Goal: Navigation & Orientation: Find specific page/section

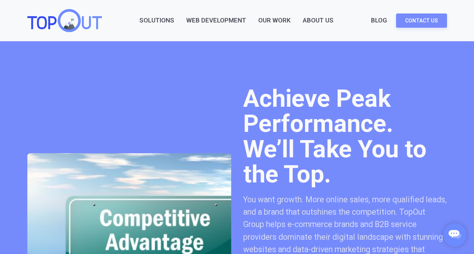
click at [276, 19] on link "Our Work" at bounding box center [274, 20] width 33 height 10
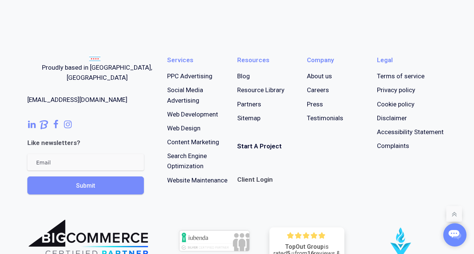
scroll to position [644, 0]
click at [330, 75] on link "About us" at bounding box center [319, 77] width 25 height 10
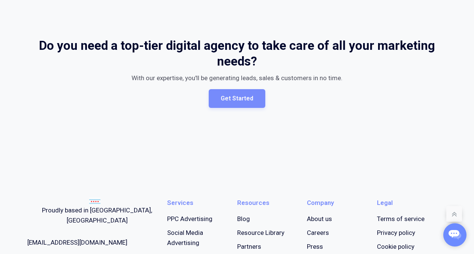
scroll to position [1993, 0]
